Goal: Information Seeking & Learning: Check status

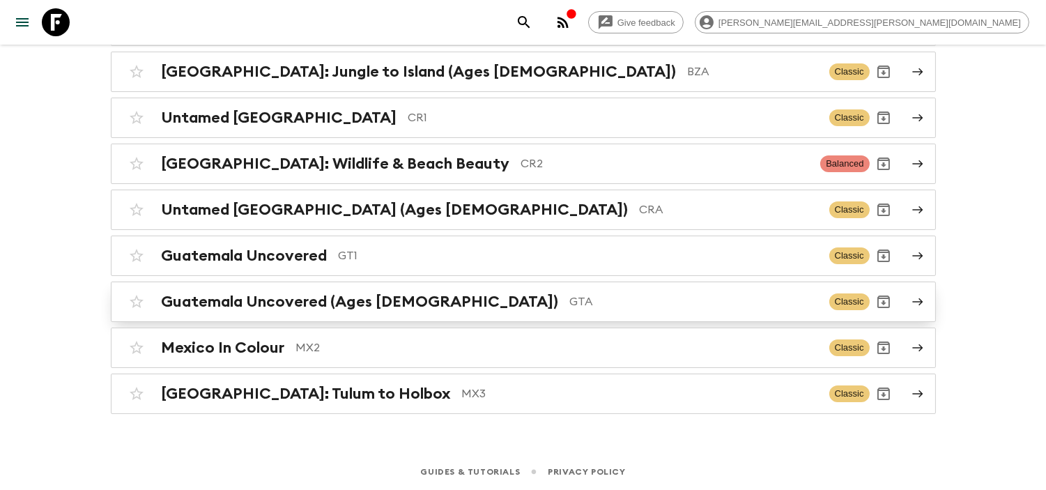
scroll to position [200, 0]
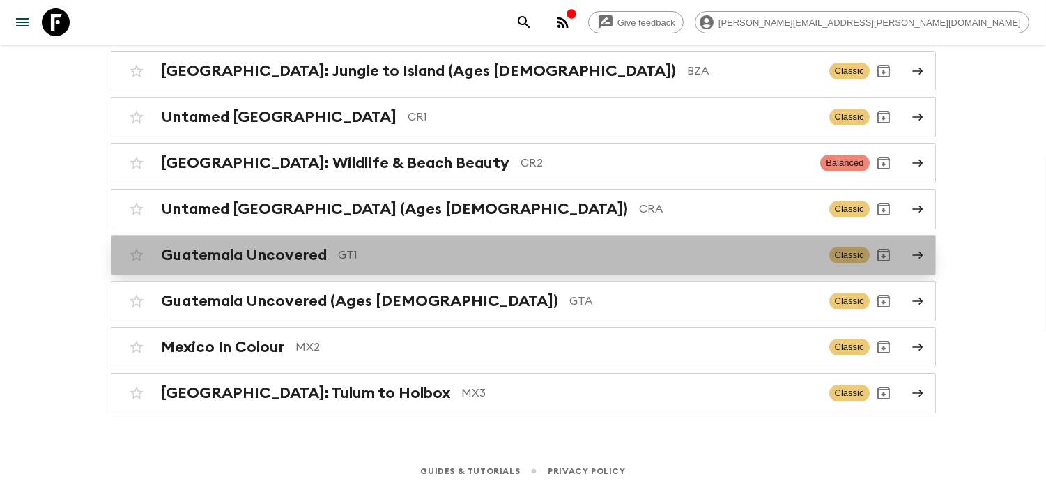
click at [339, 261] on p "GT1" at bounding box center [578, 255] width 479 height 17
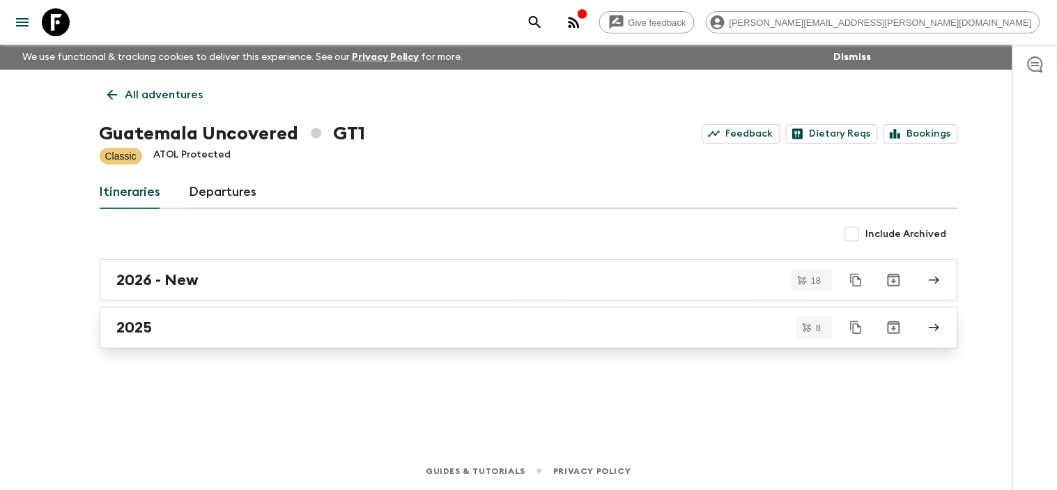
click at [198, 318] on div "2025" at bounding box center [515, 327] width 797 height 18
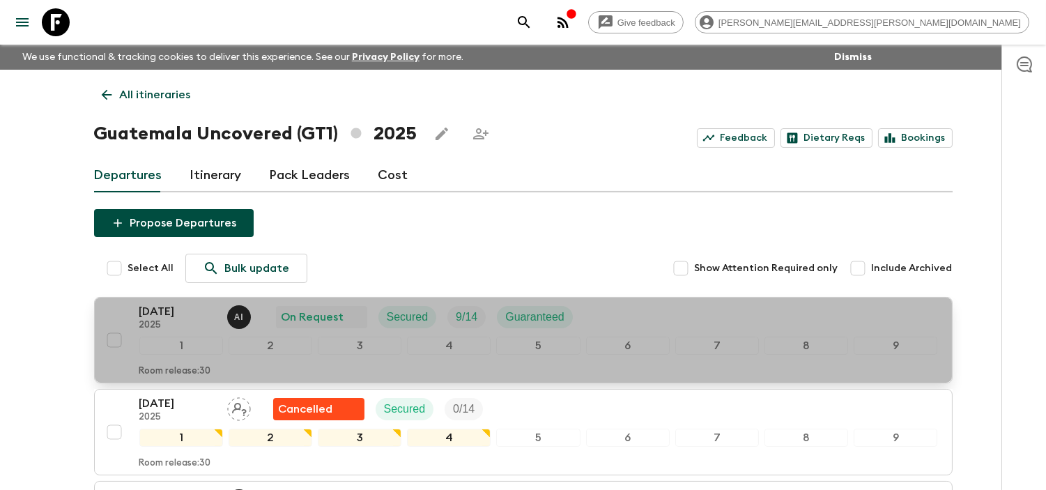
click at [173, 314] on p "[DATE]" at bounding box center [177, 311] width 77 height 17
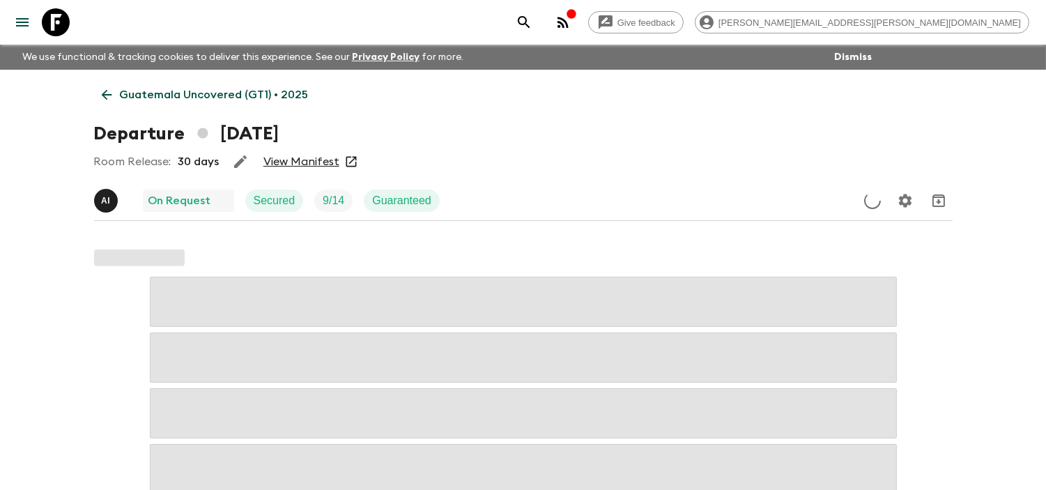
click at [327, 170] on div "Room Release: 30 days View Manifest" at bounding box center [523, 162] width 858 height 28
click at [322, 162] on link "View Manifest" at bounding box center [301, 162] width 76 height 14
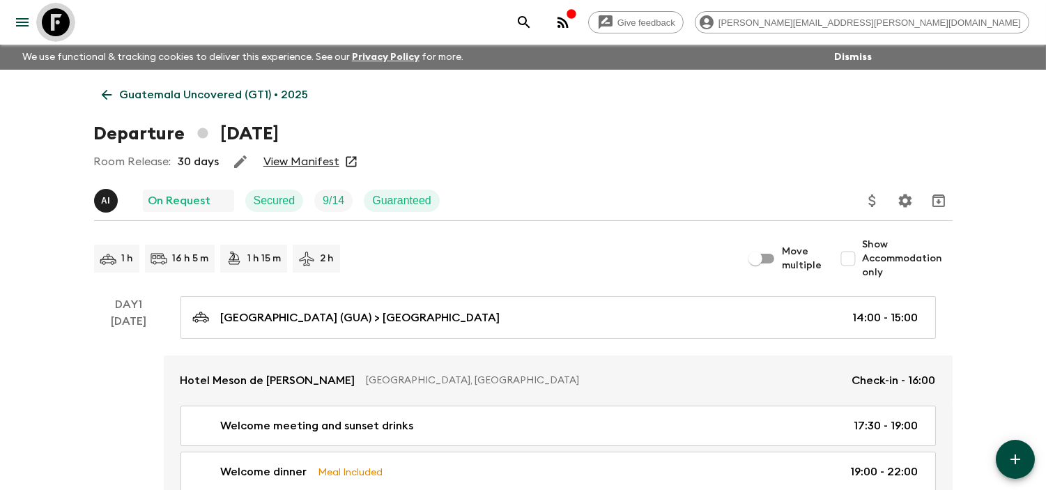
click at [59, 29] on icon at bounding box center [56, 22] width 28 height 28
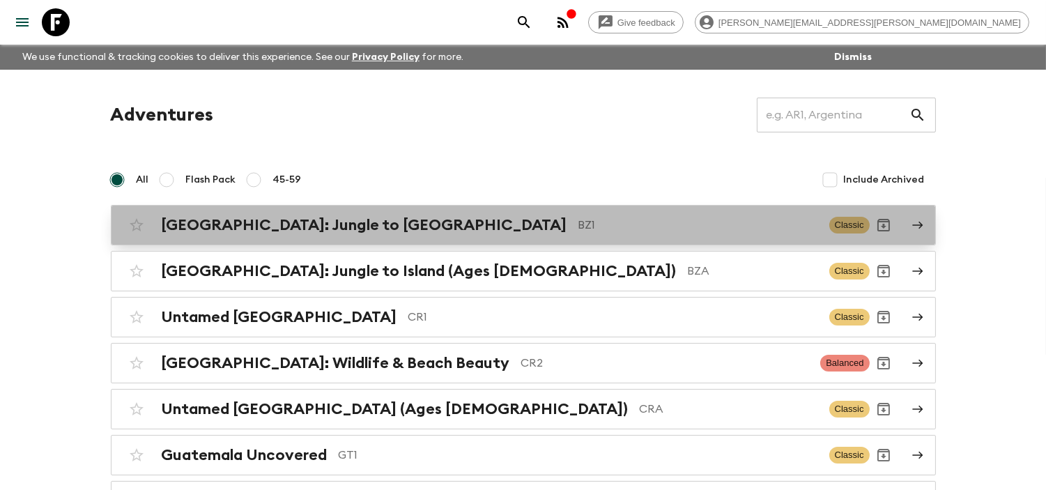
click at [310, 228] on h2 "[GEOGRAPHIC_DATA]: Jungle to [GEOGRAPHIC_DATA]" at bounding box center [364, 225] width 405 height 18
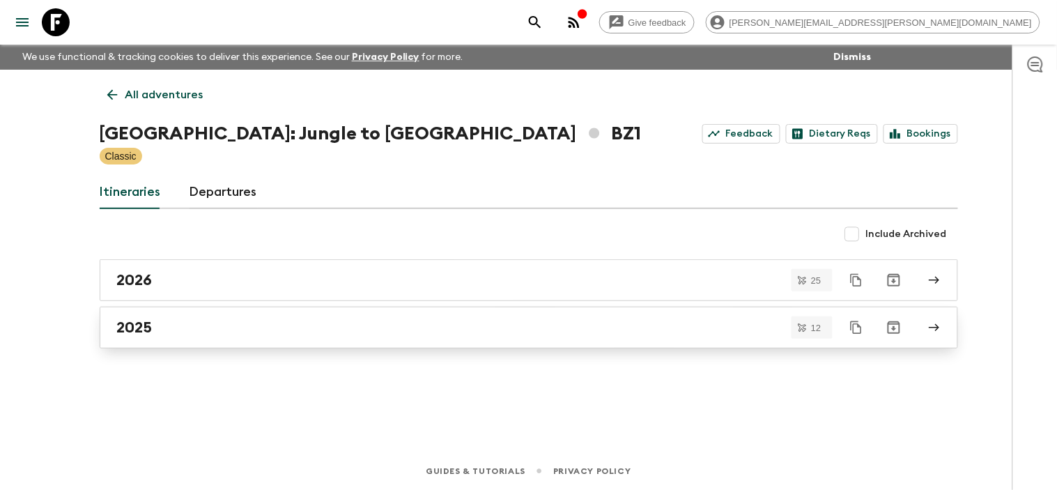
click at [187, 331] on div "2025" at bounding box center [515, 327] width 797 height 18
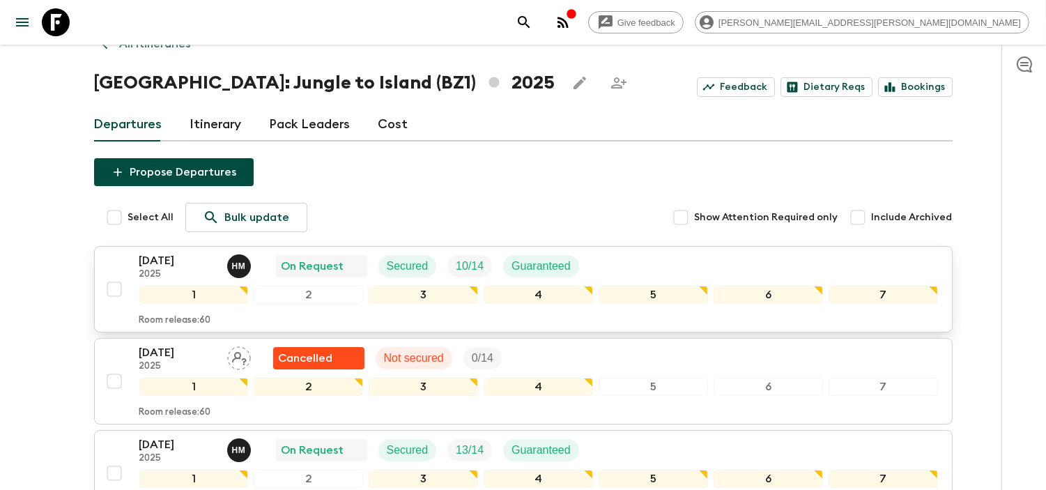
scroll to position [77, 0]
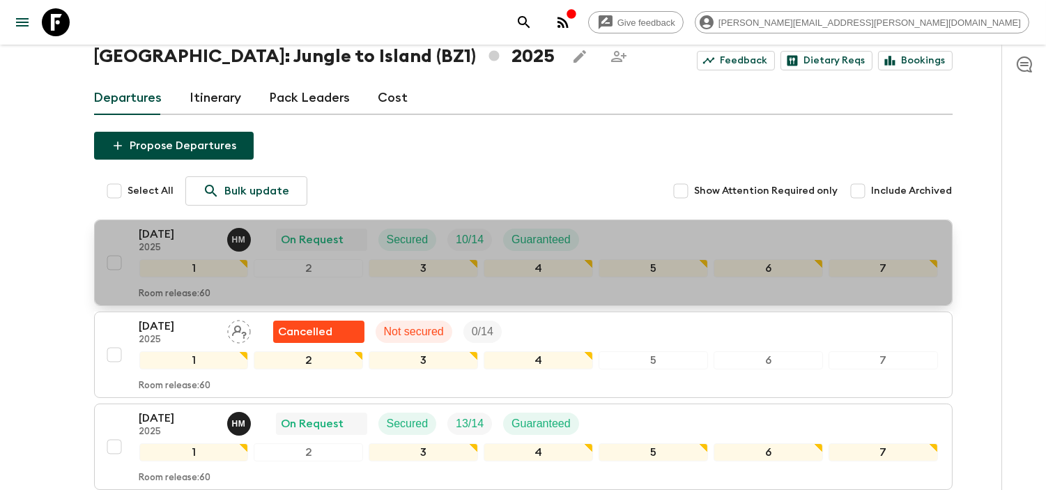
click at [184, 239] on p "[DATE]" at bounding box center [177, 234] width 77 height 17
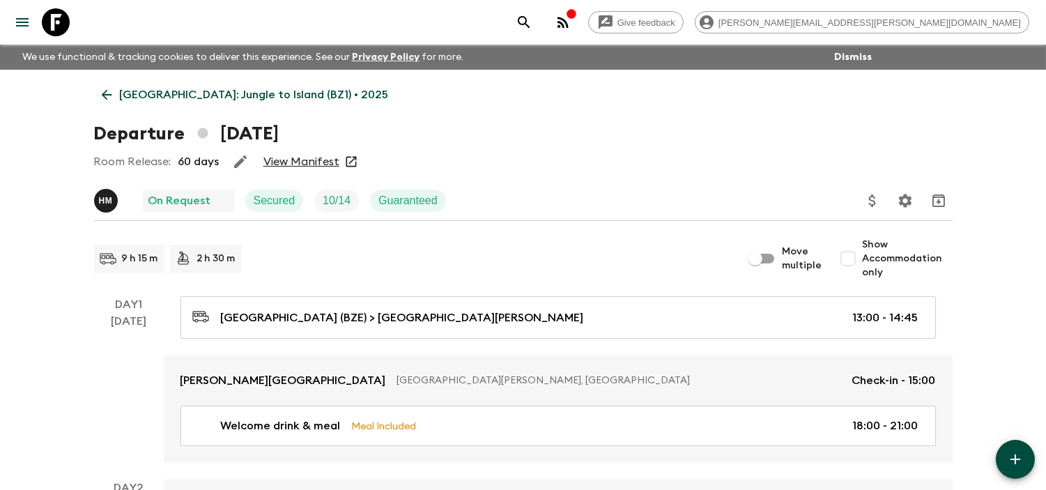
click at [302, 159] on link "View Manifest" at bounding box center [301, 162] width 76 height 14
